Goal: Information Seeking & Learning: Understand process/instructions

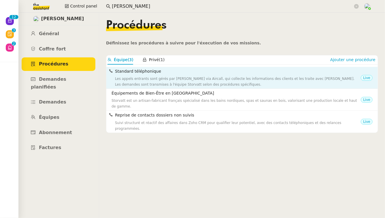
click at [176, 78] on div "Les appels entrants sont gérés par [PERSON_NAME] via Aircall, qui collecte les …" at bounding box center [238, 82] width 246 height 12
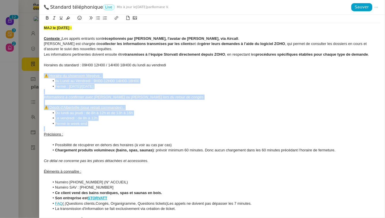
drag, startPoint x: 95, startPoint y: 127, endPoint x: 42, endPoint y: 77, distance: 72.9
click at [42, 77] on div "MAJ le [DATE] - Contexte : Les appels entrants sont réceptionnés par [PERSON_NA…" at bounding box center [212, 116] width 346 height 203
copy div "⚠️ Horaire du showroom Megève : du [DATE] au [DATE] : 9H00-12H00 14H00-18H00 Fe…"
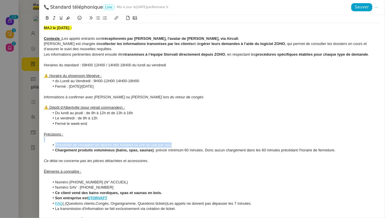
drag, startPoint x: 181, startPoint y: 146, endPoint x: 87, endPoint y: 138, distance: 94.3
click at [115, 119] on li "Le vendredi : de 8h à 12h" at bounding box center [215, 118] width 331 height 5
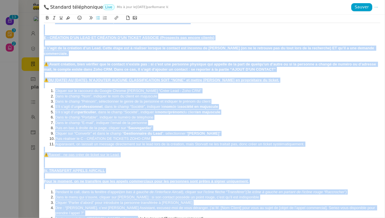
scroll to position [1432, 0]
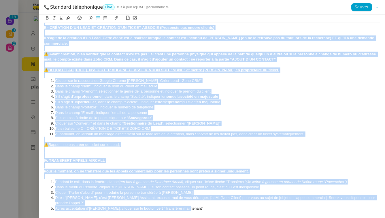
drag, startPoint x: 44, startPoint y: 27, endPoint x: 130, endPoint y: 218, distance: 209.6
click at [130, 218] on div "MAJ le [DATE] - Contexte : Les appels entrants sont réceptionnés par [PERSON_NA…" at bounding box center [212, 116] width 346 height 203
copy div "LOR ip 46/12/0709 - Dolorsit : Ame consec adipisci elit seddoeiusmod tem Incidi…"
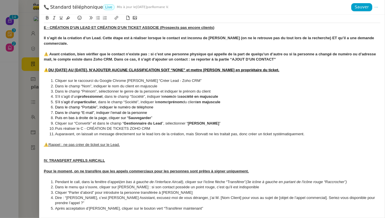
click at [13, 60] on div at bounding box center [192, 109] width 385 height 218
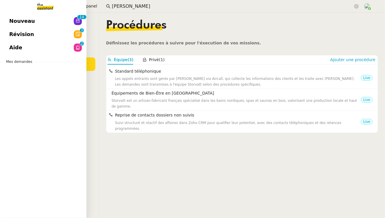
click at [35, 19] on link "Nouveau 0 1 2 3 4 5 6 7 8 9 0 1 2 3 4 5 6 7 8 9" at bounding box center [43, 20] width 87 height 13
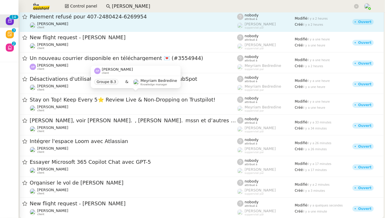
scroll to position [101, 0]
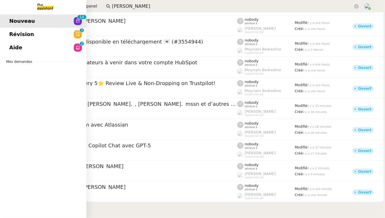
click at [16, 37] on span "Révision" at bounding box center [21, 34] width 25 height 9
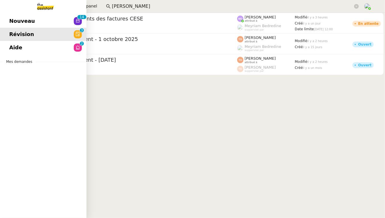
click at [9, 46] on span "Aide" at bounding box center [15, 47] width 13 height 9
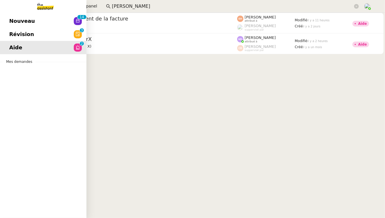
click at [29, 31] on span "Révision" at bounding box center [21, 34] width 25 height 9
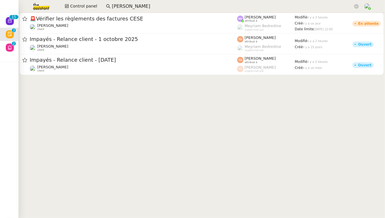
click at [132, 6] on input "[PERSON_NAME]" at bounding box center [232, 7] width 241 height 8
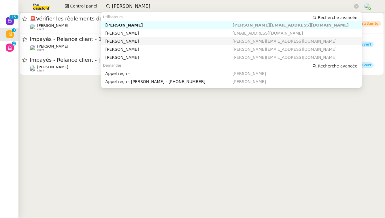
click at [138, 40] on div "[PERSON_NAME]" at bounding box center [169, 41] width 127 height 5
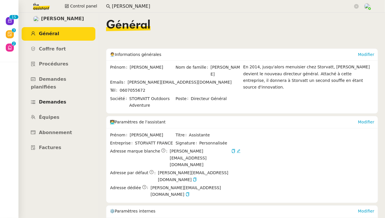
click at [50, 99] on span "Demandes" at bounding box center [52, 101] width 27 height 5
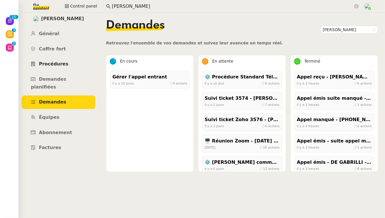
click at [74, 59] on link "Procédures" at bounding box center [59, 64] width 74 height 14
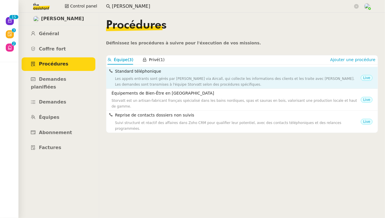
click at [164, 73] on h4 "Standard téléphonique" at bounding box center [238, 71] width 246 height 7
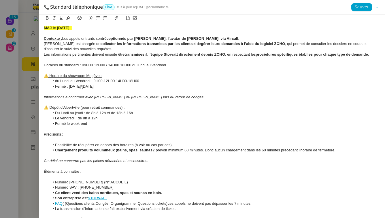
click at [27, 94] on div at bounding box center [192, 109] width 385 height 218
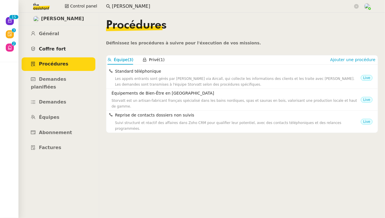
click at [72, 48] on link "Coffre fort" at bounding box center [59, 49] width 74 height 14
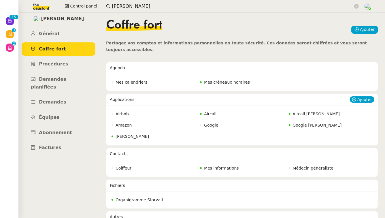
click at [135, 134] on span "[PERSON_NAME]" at bounding box center [132, 136] width 33 height 5
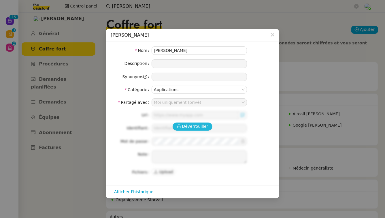
click at [194, 125] on span "Déverrouiller" at bounding box center [195, 126] width 26 height 7
type input "[URL][DOMAIN_NAME]"
type input "[PERSON_NAME][EMAIL_ADDRESS][DOMAIN_NAME]"
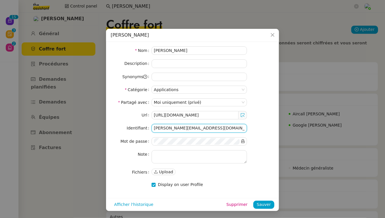
click at [177, 126] on input "[PERSON_NAME][EMAIL_ADDRESS][DOMAIN_NAME]" at bounding box center [199, 128] width 95 height 8
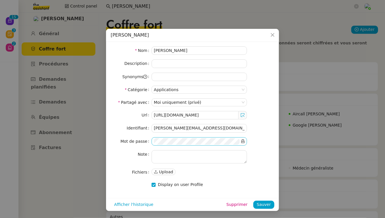
click at [243, 140] on icon at bounding box center [243, 141] width 4 height 4
click at [58, 153] on nz-modal-container "Zoho [PERSON_NAME] Nom Zoho [PERSON_NAME] Description Synonyms Catégorie Applic…" at bounding box center [192, 109] width 385 height 218
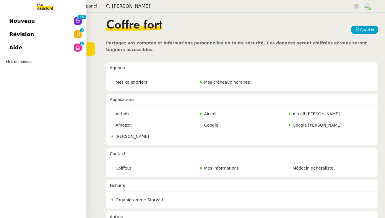
click at [4, 28] on link "Révision 0 1 2 3 4 5 6 7 8 9" at bounding box center [43, 34] width 87 height 13
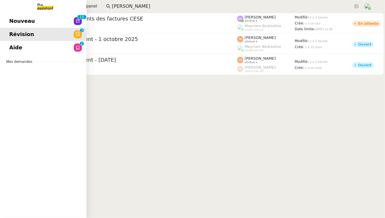
click at [3, 39] on link "Révision 0 1 2 3 4 5 6 7 8 9" at bounding box center [43, 34] width 87 height 13
click at [29, 23] on span "Nouveau" at bounding box center [22, 21] width 26 height 9
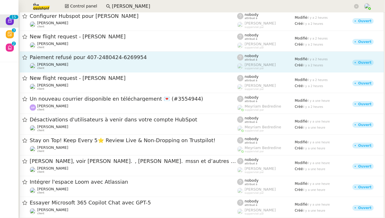
scroll to position [123, 0]
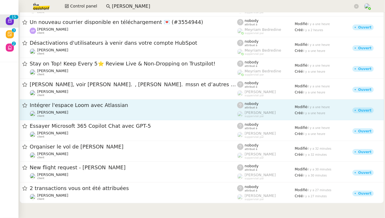
click at [134, 110] on div "[PERSON_NAME] client" at bounding box center [134, 113] width 208 height 7
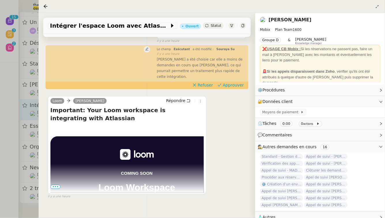
scroll to position [68, 0]
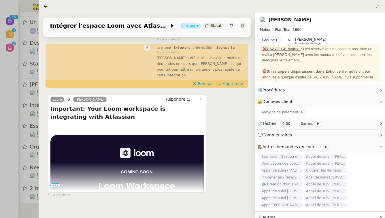
click at [282, 23] on nz-page-header-title "[PERSON_NAME]" at bounding box center [290, 20] width 43 height 8
click at [289, 21] on link "[PERSON_NAME]" at bounding box center [290, 19] width 43 height 5
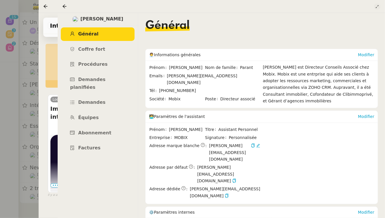
click at [378, 6] on icon at bounding box center [377, 6] width 3 height 3
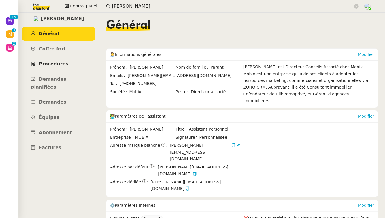
click at [65, 66] on link "Procédures" at bounding box center [59, 64] width 74 height 14
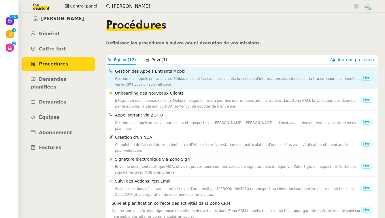
click at [175, 76] on div "Gestion des Appels Entrants Mobix Gestion des appels entrants chez Mobix, inclu…" at bounding box center [238, 77] width 246 height 19
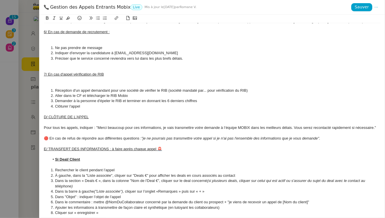
scroll to position [571, 0]
click at [0, 84] on div at bounding box center [192, 109] width 385 height 218
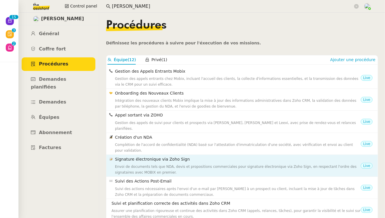
scroll to position [84, 0]
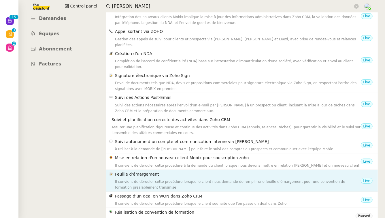
click at [154, 171] on h4 "Feuille d'émargement" at bounding box center [238, 174] width 246 height 7
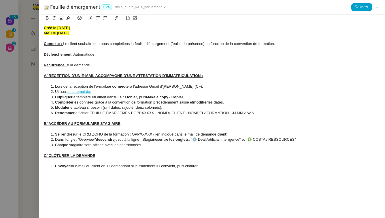
click at [19, 116] on div at bounding box center [192, 109] width 385 height 218
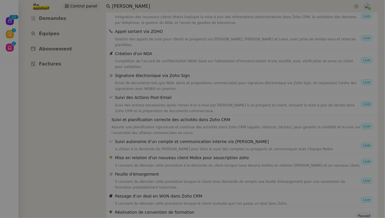
scroll to position [83, 0]
